Goal: Task Accomplishment & Management: Complete application form

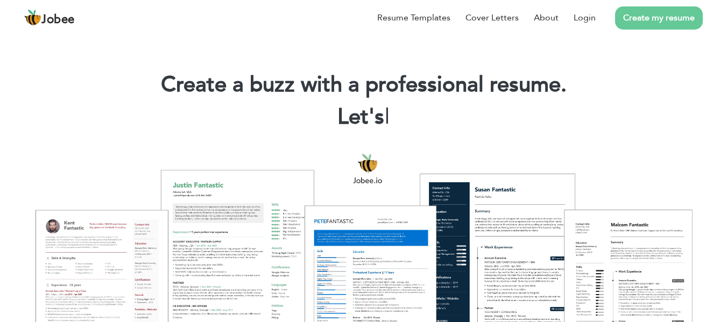
click at [639, 22] on link "Create my resume" at bounding box center [659, 17] width 88 height 23
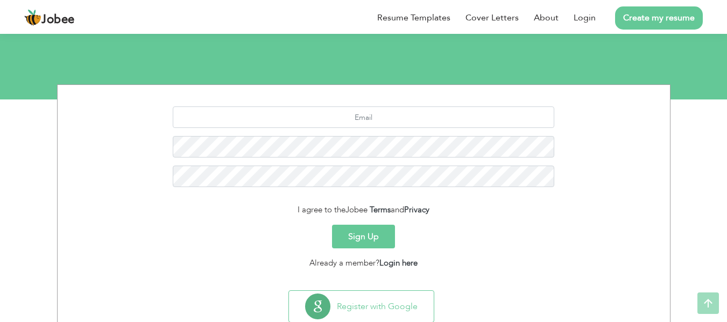
scroll to position [100, 0]
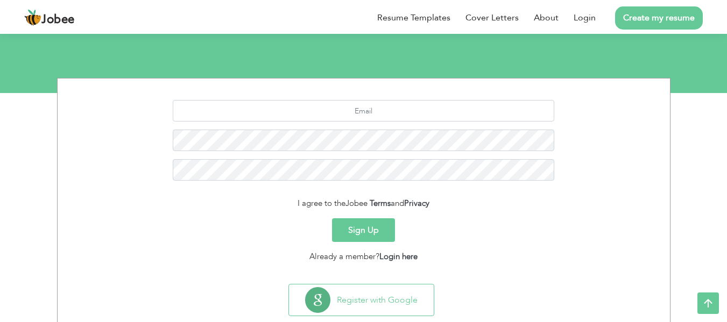
click at [371, 232] on button "Sign Up" at bounding box center [363, 230] width 63 height 24
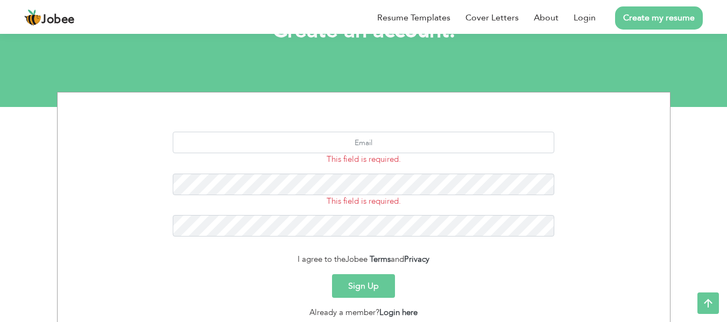
scroll to position [86, 0]
click at [344, 147] on input "text" at bounding box center [363, 142] width 381 height 22
type input "sardarsajan933@gmail.com"
click at [384, 289] on button "Sign Up" at bounding box center [363, 286] width 63 height 24
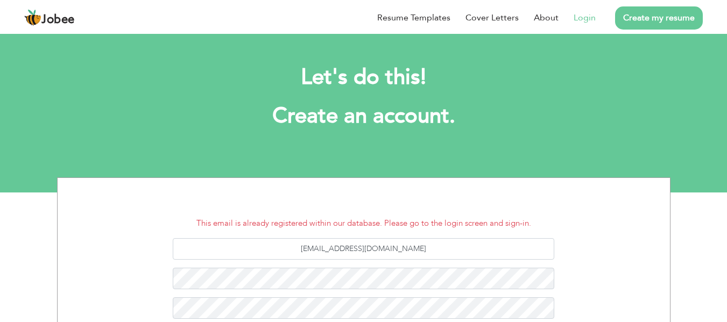
click at [578, 20] on link "Login" at bounding box center [584, 17] width 22 height 13
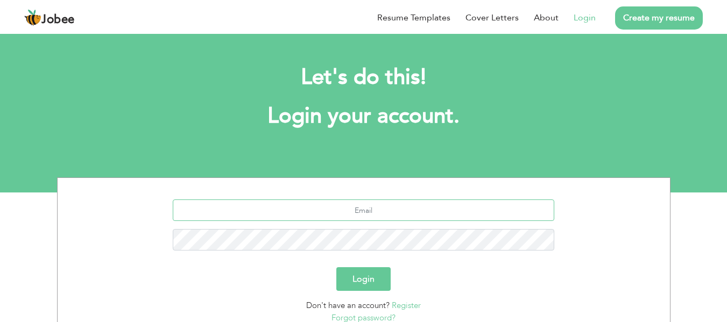
click at [382, 207] on input "text" at bounding box center [363, 211] width 381 height 22
type input "sardarsajan933@gmail.co"
click at [353, 275] on button "Login" at bounding box center [363, 279] width 54 height 24
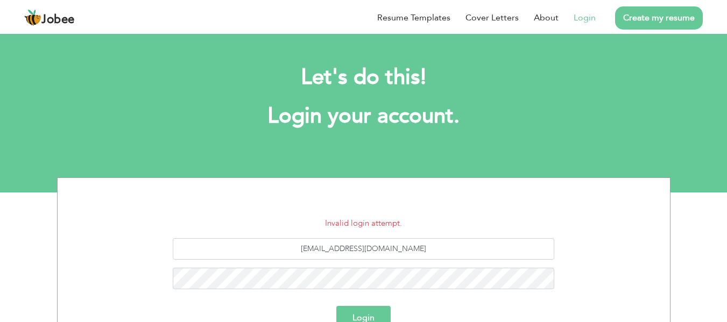
click at [361, 315] on button "Login" at bounding box center [363, 318] width 54 height 24
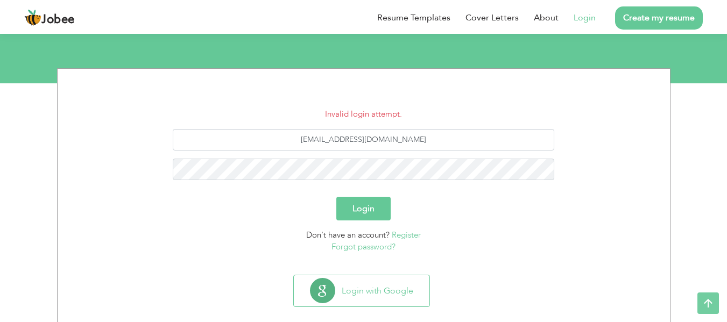
scroll to position [110, 0]
click at [649, 20] on link "Create my resume" at bounding box center [659, 17] width 88 height 23
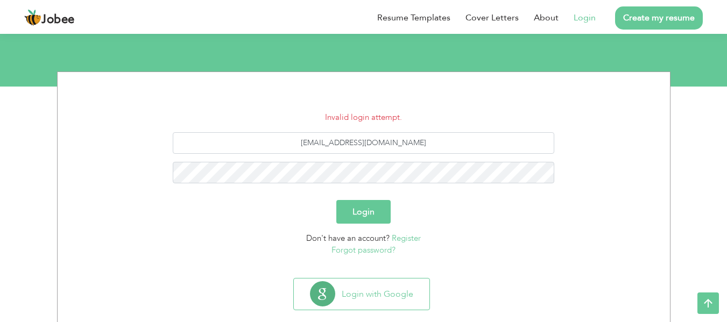
scroll to position [125, 0]
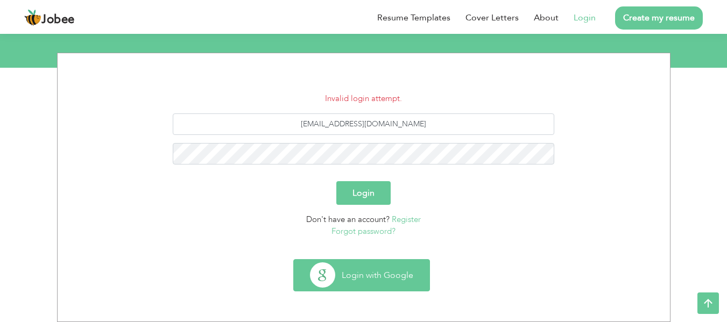
click at [381, 268] on button "Login with Google" at bounding box center [362, 275] width 136 height 31
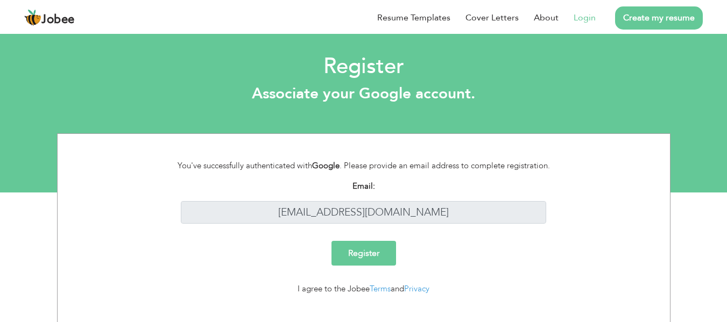
click at [360, 253] on input "Register" at bounding box center [363, 253] width 65 height 25
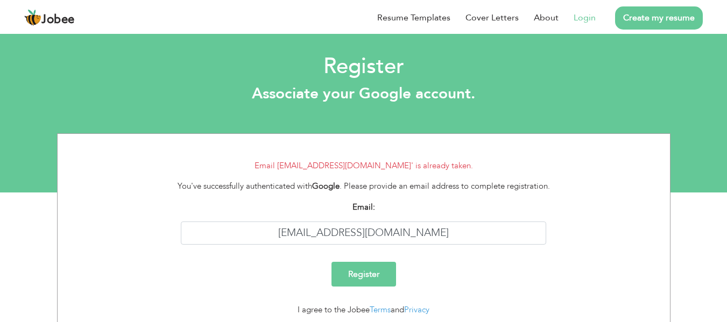
scroll to position [37, 0]
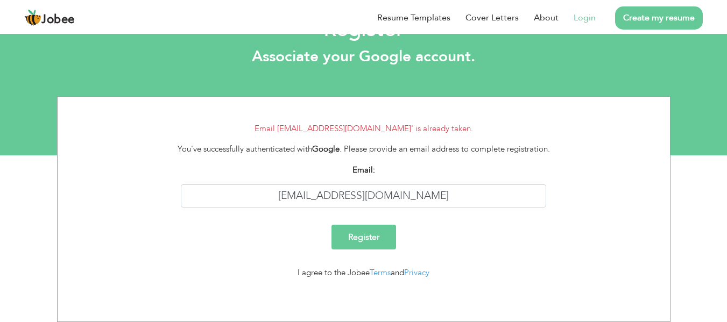
click at [344, 240] on input "Register" at bounding box center [363, 237] width 65 height 25
